Goal: Complete application form

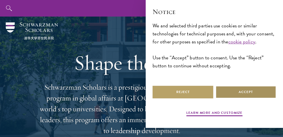
click at [231, 98] on button "Accept" at bounding box center [245, 92] width 61 height 13
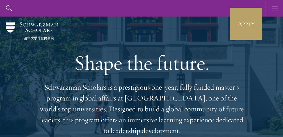
click at [272, 7] on icon "button" at bounding box center [274, 8] width 6 height 17
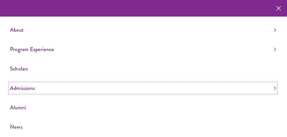
click at [28, 87] on link "Admissions" at bounding box center [143, 87] width 266 height 9
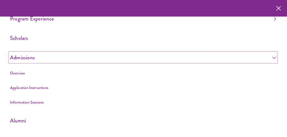
scroll to position [31, 0]
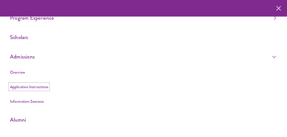
click at [25, 84] on link "Application Instructions" at bounding box center [29, 87] width 38 height 6
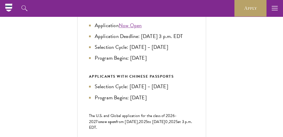
scroll to position [275, 0]
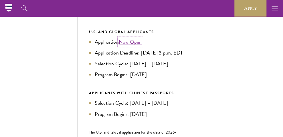
click at [129, 46] on link "Now Open" at bounding box center [130, 42] width 23 height 8
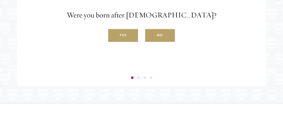
scroll to position [990, 0]
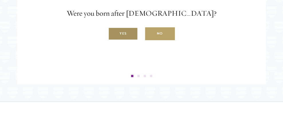
click at [124, 40] on label "Yes" at bounding box center [123, 33] width 30 height 13
click at [113, 33] on input "Yes" at bounding box center [110, 30] width 5 height 5
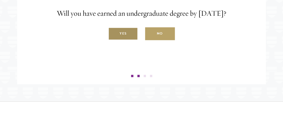
click at [124, 40] on label "Yes" at bounding box center [123, 33] width 30 height 13
click at [113, 33] on input "Yes" at bounding box center [110, 30] width 5 height 5
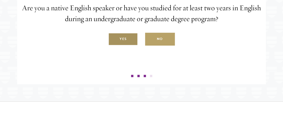
click at [125, 46] on label "Yes" at bounding box center [123, 39] width 30 height 13
click at [113, 39] on input "Yes" at bounding box center [110, 35] width 5 height 5
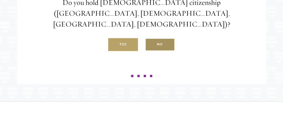
click at [168, 51] on label "No" at bounding box center [160, 44] width 30 height 13
click at [150, 44] on input "No" at bounding box center [147, 41] width 5 height 5
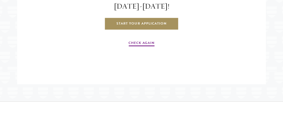
click at [155, 30] on link "Start Your Application" at bounding box center [141, 23] width 74 height 13
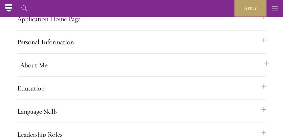
scroll to position [489, 0]
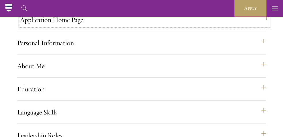
click at [263, 27] on button "Application Home Page" at bounding box center [144, 20] width 248 height 14
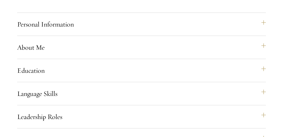
scroll to position [697, 0]
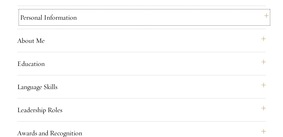
click at [263, 24] on button "Personal Information" at bounding box center [144, 18] width 248 height 14
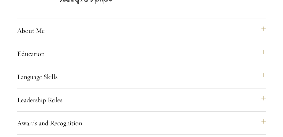
scroll to position [636, 0]
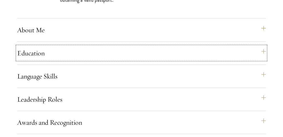
click at [265, 60] on button "Education" at bounding box center [141, 53] width 248 height 14
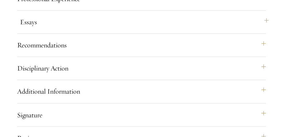
scroll to position [1177, 0]
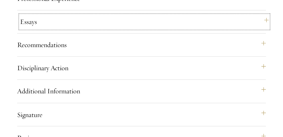
click at [265, 29] on button "Essays" at bounding box center [144, 22] width 248 height 14
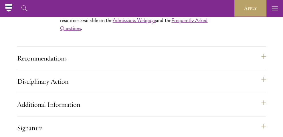
scroll to position [804, 0]
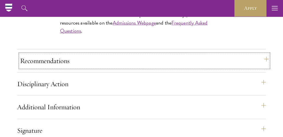
click at [263, 68] on button "Recommendations" at bounding box center [144, 61] width 248 height 14
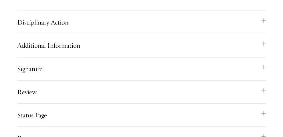
scroll to position [1070, 0]
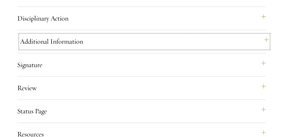
click at [263, 48] on button "Additional Information" at bounding box center [144, 42] width 248 height 14
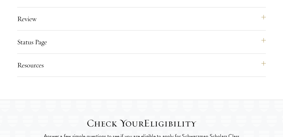
scroll to position [944, 0]
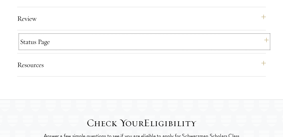
click at [265, 49] on button "Status Page" at bounding box center [144, 42] width 248 height 14
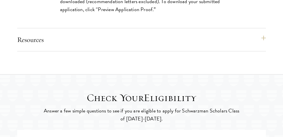
scroll to position [903, 0]
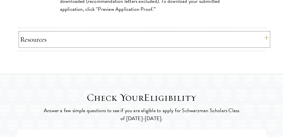
click at [265, 46] on button "Resources" at bounding box center [144, 40] width 248 height 14
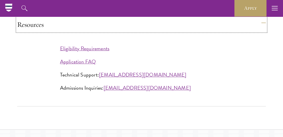
scroll to position [826, 0]
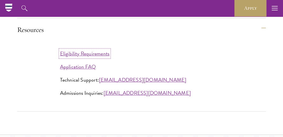
click at [84, 57] on link "Eligibility Requirements" at bounding box center [84, 54] width 49 height 8
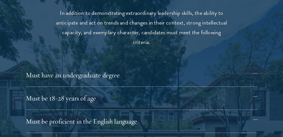
scroll to position [721, 0]
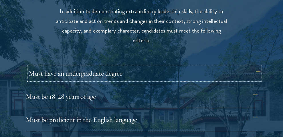
click at [256, 71] on button "Must have an undergraduate degree" at bounding box center [144, 74] width 231 height 14
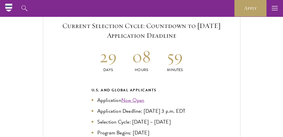
scroll to position [1228, 0]
click at [132, 97] on link "Now Open" at bounding box center [132, 100] width 23 height 8
